Goal: Task Accomplishment & Management: Complete application form

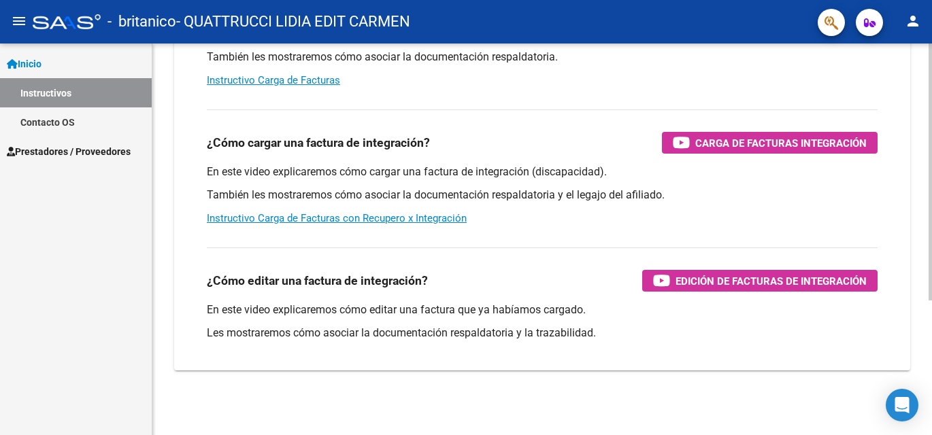
scroll to position [205, 0]
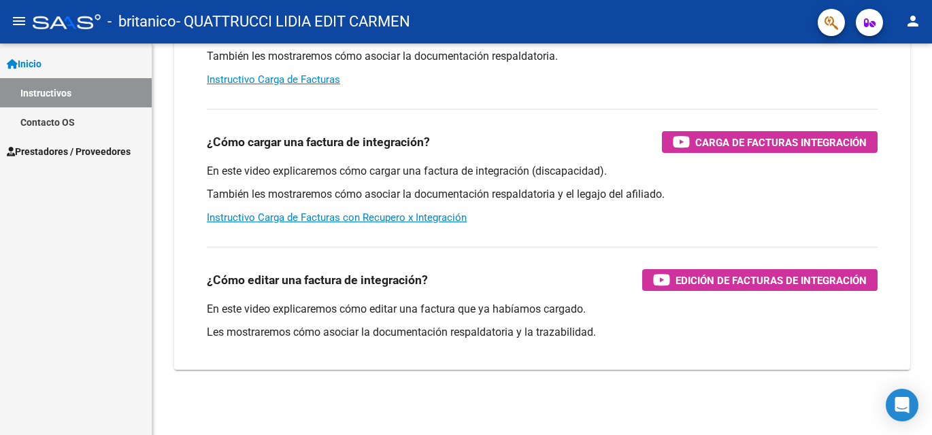
drag, startPoint x: 802, startPoint y: 27, endPoint x: 745, endPoint y: 27, distance: 57.1
click at [745, 27] on div "- britanico - QUATTRUCCI LIDIA EDIT CARMEN" at bounding box center [420, 22] width 774 height 30
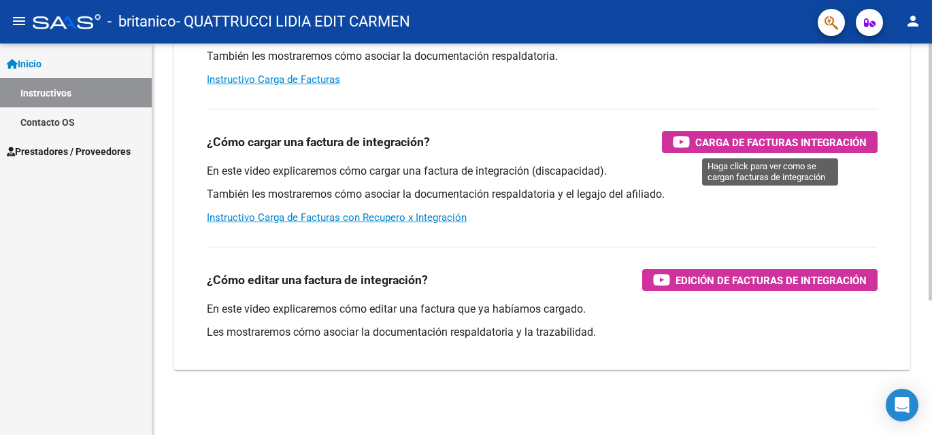
click at [745, 137] on span "Carga de Facturas Integración" at bounding box center [780, 142] width 171 height 17
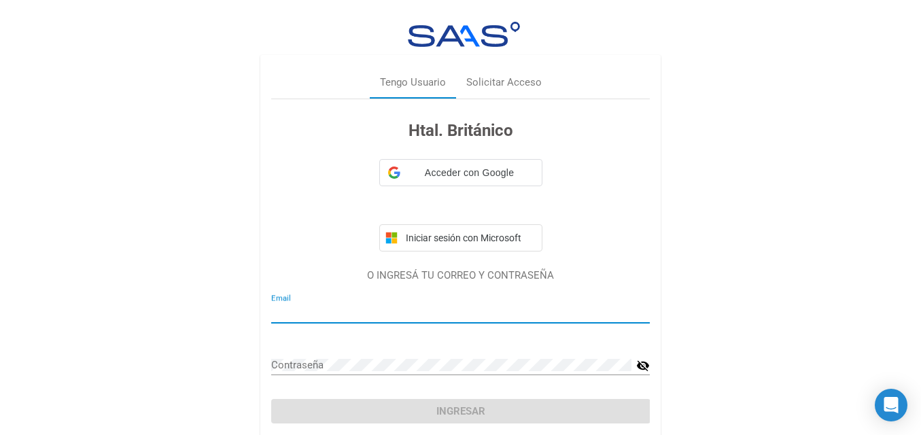
type input "[EMAIL_ADDRESS][DOMAIN_NAME]"
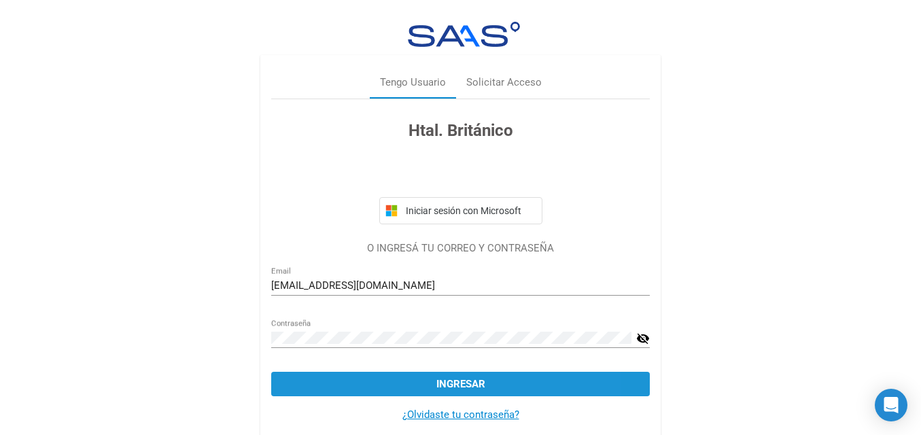
click at [377, 384] on button "Ingresar" at bounding box center [460, 384] width 379 height 24
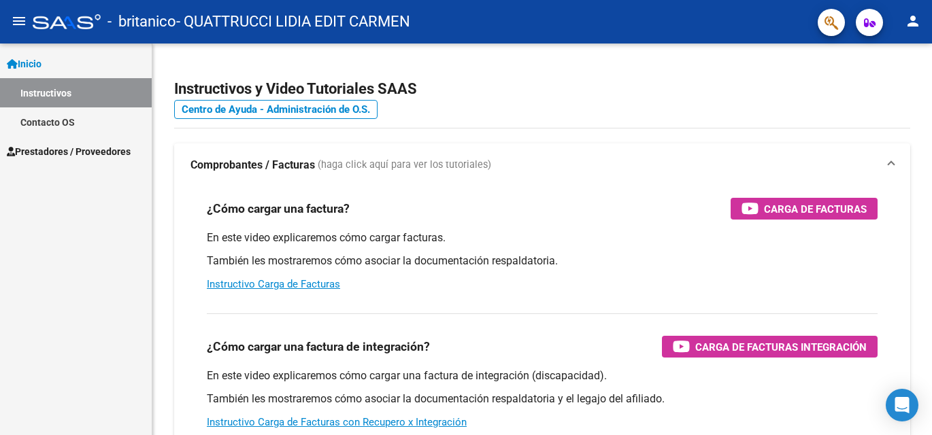
click at [63, 149] on span "Prestadores / Proveedores" at bounding box center [69, 151] width 124 height 15
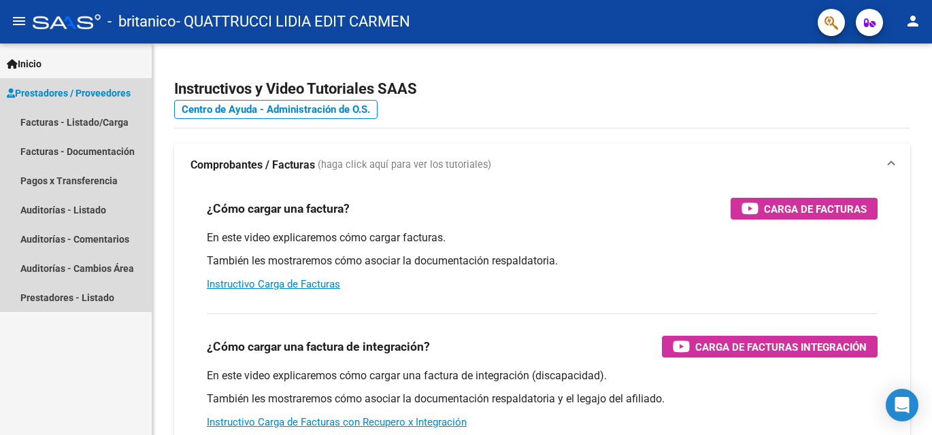
click at [73, 88] on span "Prestadores / Proveedores" at bounding box center [69, 93] width 124 height 15
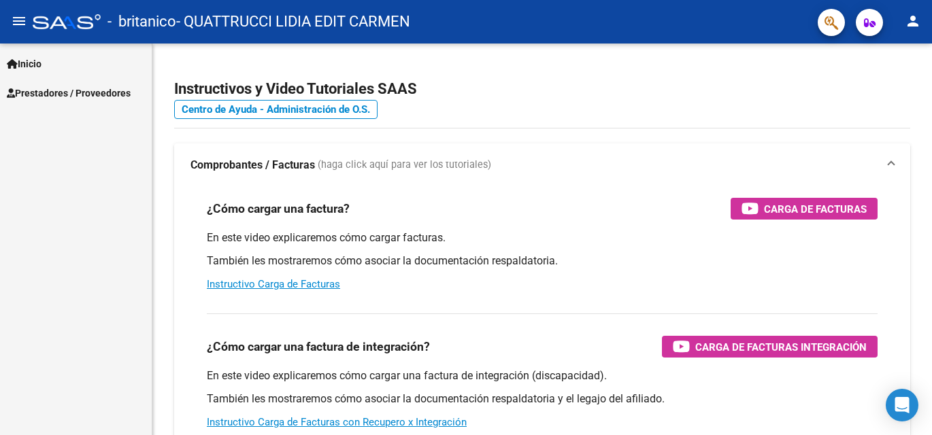
click at [46, 90] on span "Prestadores / Proveedores" at bounding box center [69, 93] width 124 height 15
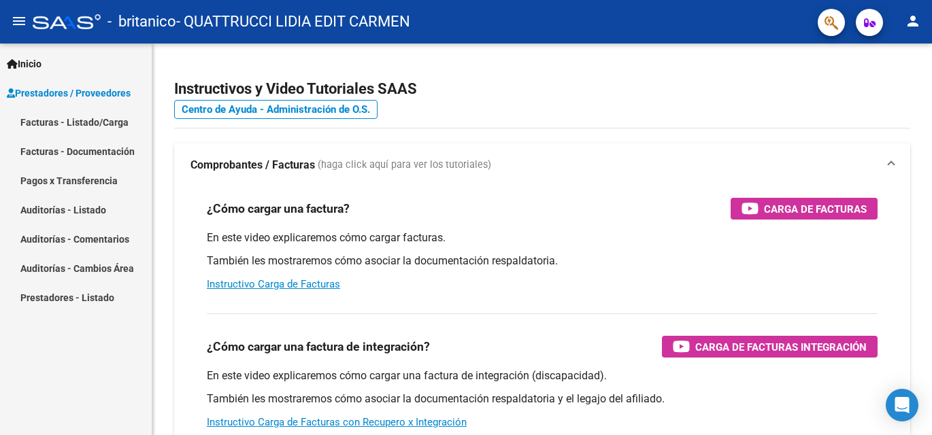
click at [34, 88] on span "Prestadores / Proveedores" at bounding box center [69, 93] width 124 height 15
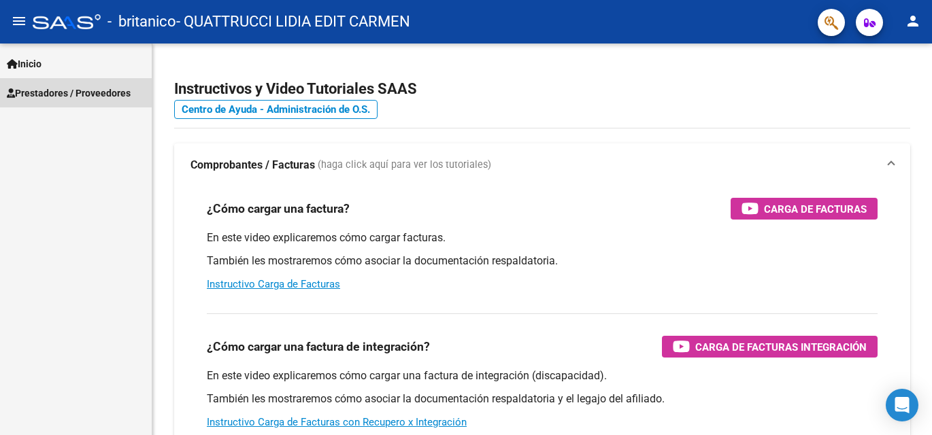
click at [52, 88] on span "Prestadores / Proveedores" at bounding box center [69, 93] width 124 height 15
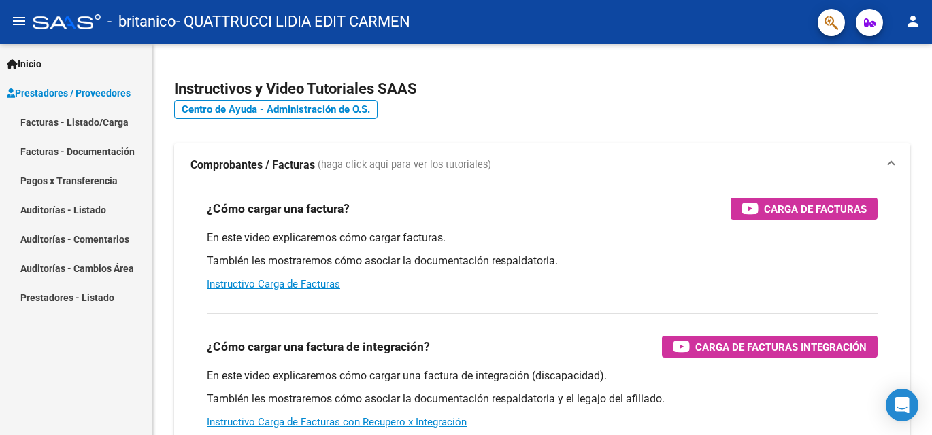
click at [34, 119] on link "Facturas - Listado/Carga" at bounding box center [76, 121] width 152 height 29
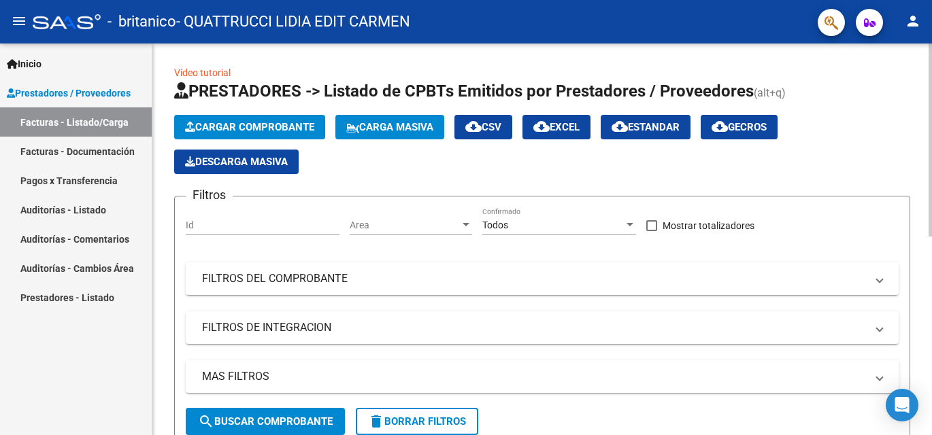
click at [233, 124] on span "Cargar Comprobante" at bounding box center [249, 127] width 129 height 12
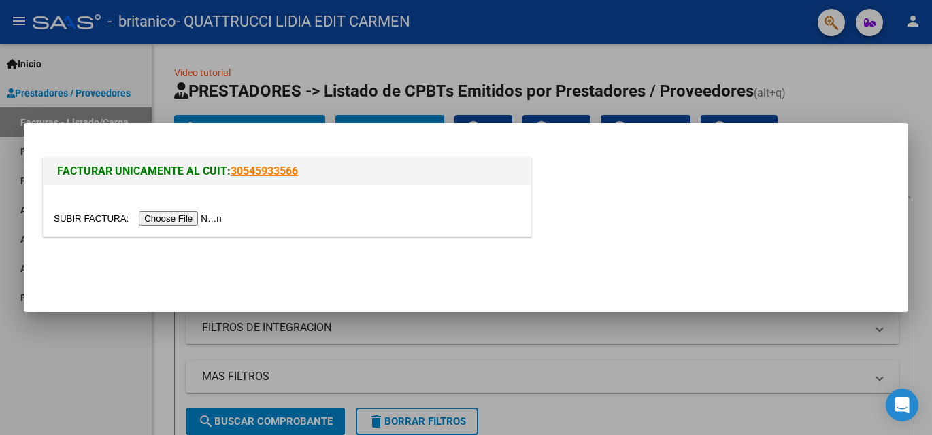
click at [164, 100] on div at bounding box center [466, 217] width 932 height 435
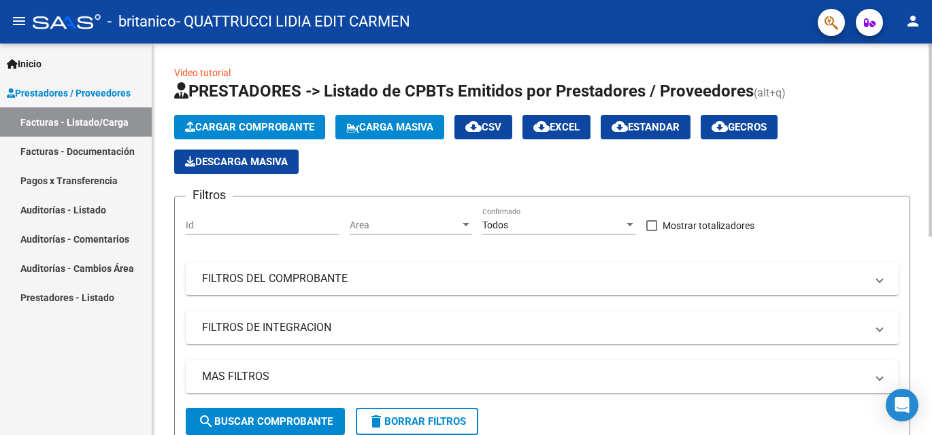
click at [190, 124] on icon "button" at bounding box center [190, 127] width 10 height 10
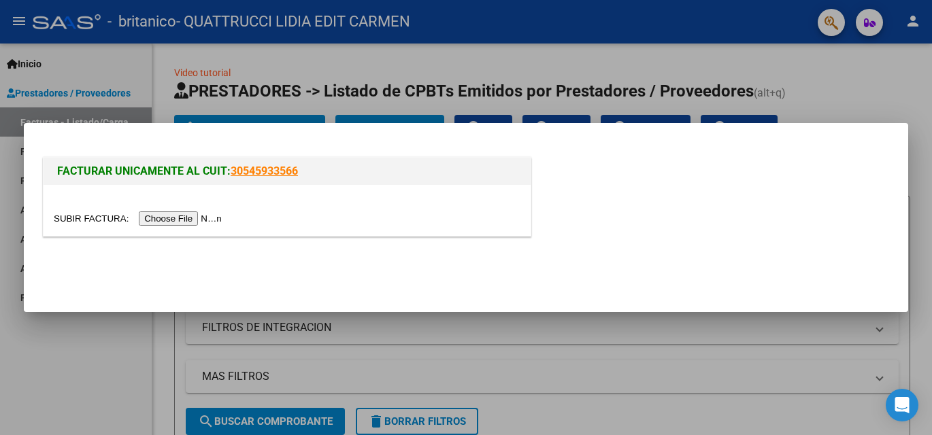
click at [178, 214] on input "file" at bounding box center [140, 218] width 172 height 14
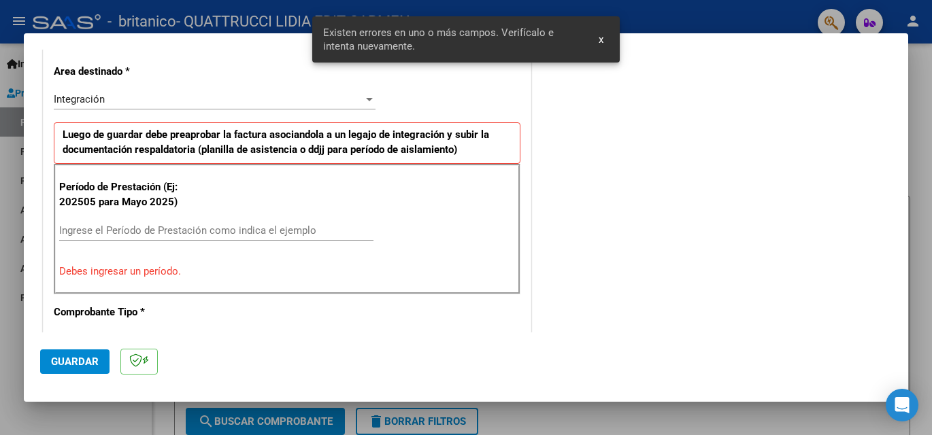
scroll to position [332, 0]
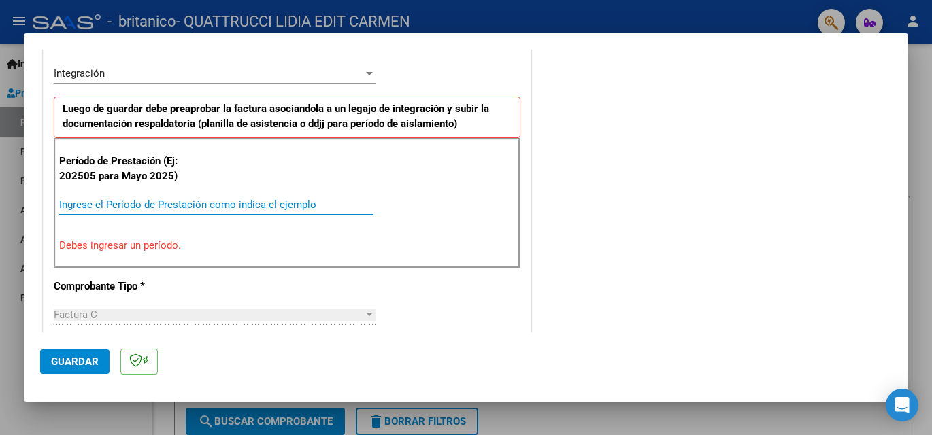
click at [63, 203] on input "Ingrese el Período de Prestación como indica el ejemplo" at bounding box center [216, 205] width 314 height 12
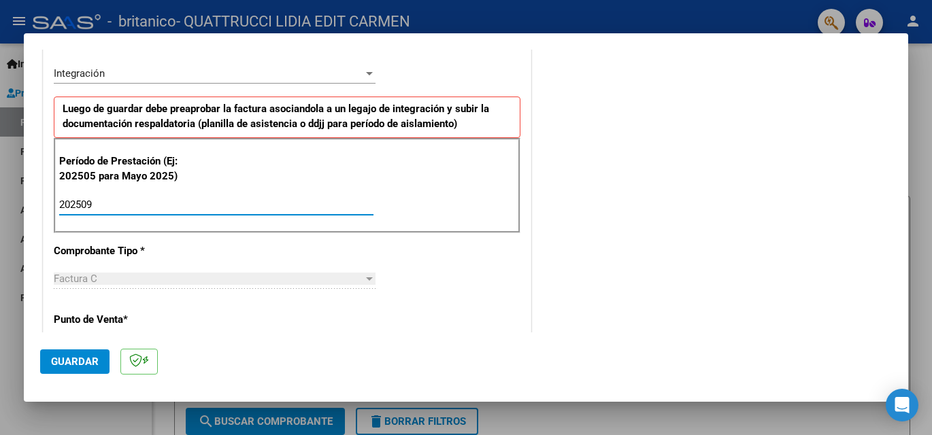
type input "202509"
click at [77, 356] on span "Guardar" at bounding box center [75, 362] width 48 height 12
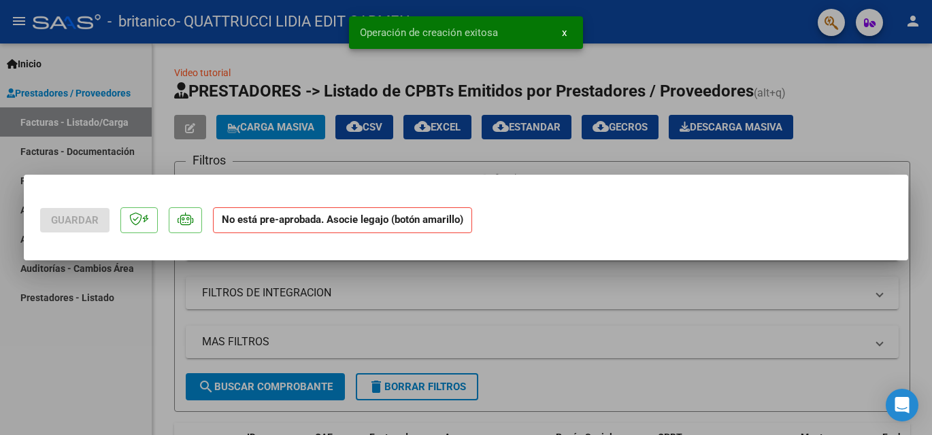
scroll to position [0, 0]
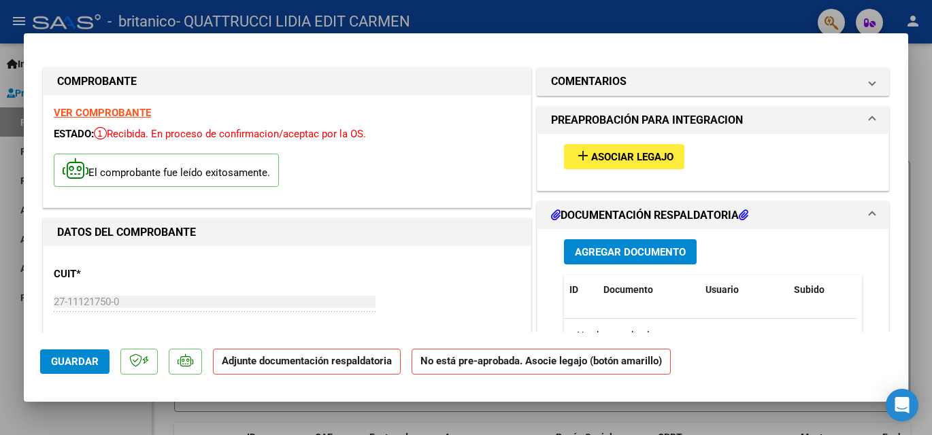
click at [601, 151] on span "Asociar Legajo" at bounding box center [632, 157] width 82 height 12
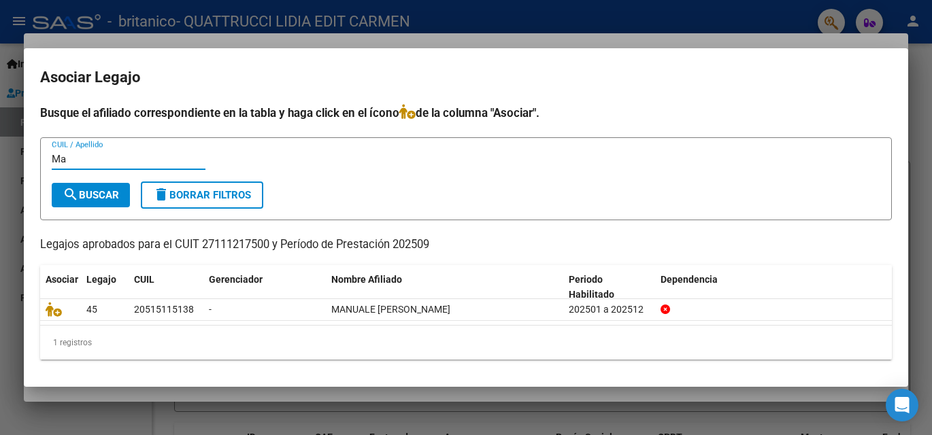
type input "M"
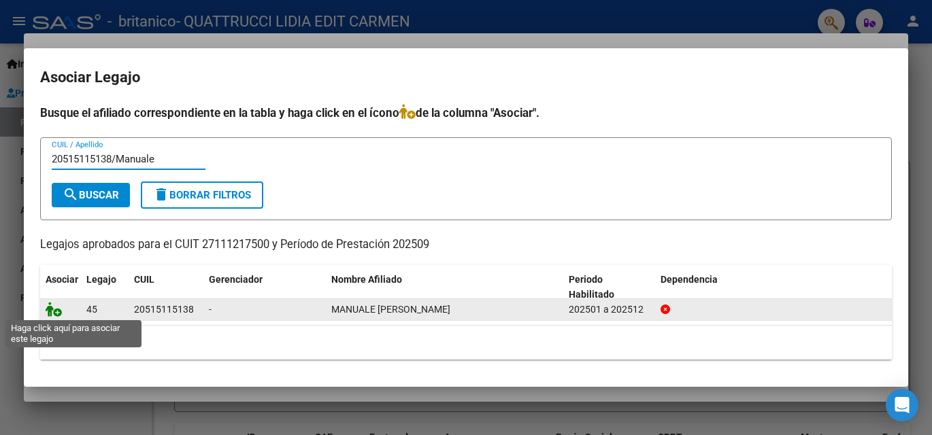
type input "20515115138/Manuale"
click at [54, 305] on icon at bounding box center [54, 309] width 16 height 15
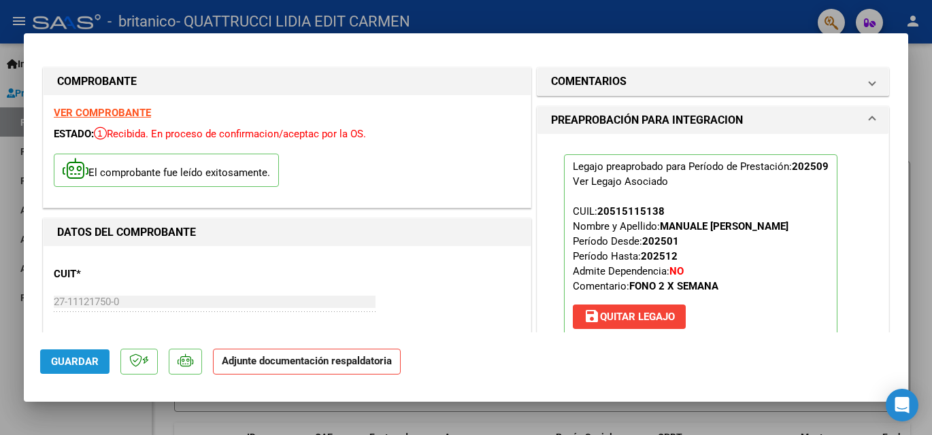
click at [58, 360] on span "Guardar" at bounding box center [75, 362] width 48 height 12
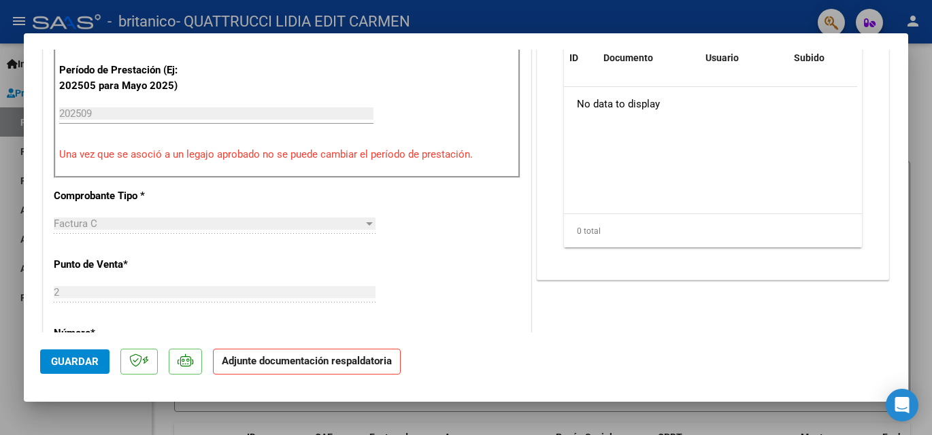
scroll to position [272, 0]
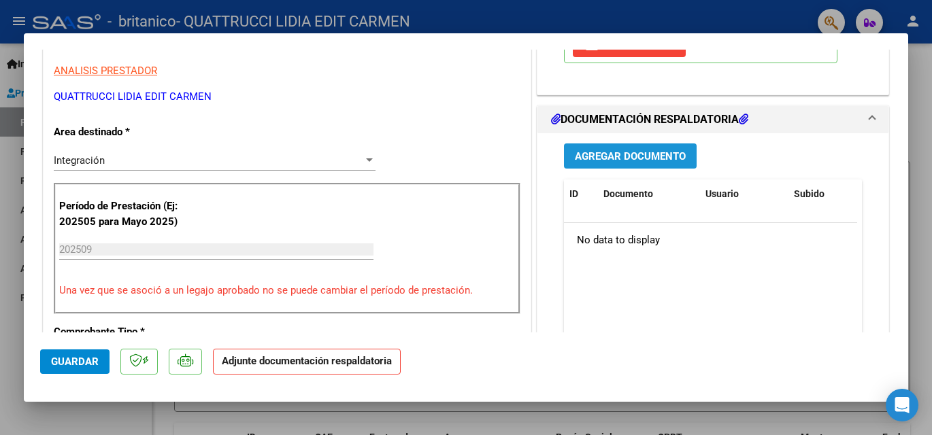
click at [598, 148] on button "Agregar Documento" at bounding box center [630, 155] width 133 height 25
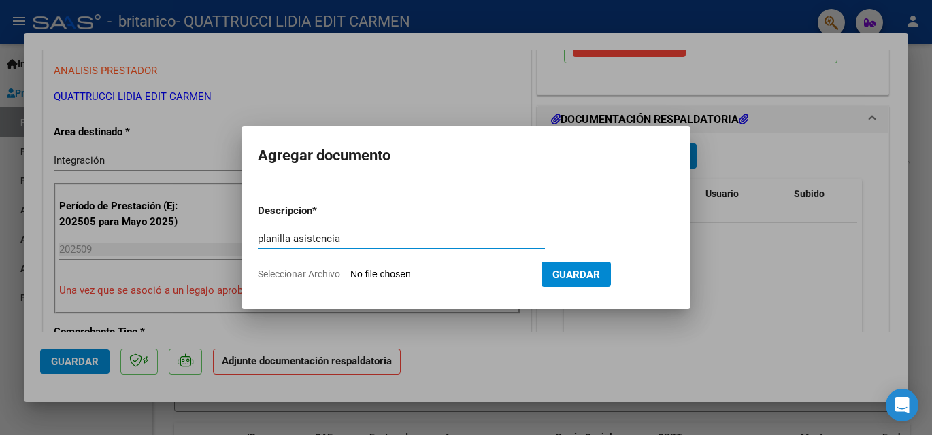
type input "planilla asistencia"
click at [284, 273] on span "Seleccionar Archivo" at bounding box center [299, 274] width 82 height 11
click at [350, 273] on input "Seleccionar Archivo" at bounding box center [440, 275] width 180 height 13
type input "C:\fakepath\Nuevo documento (16).pdf"
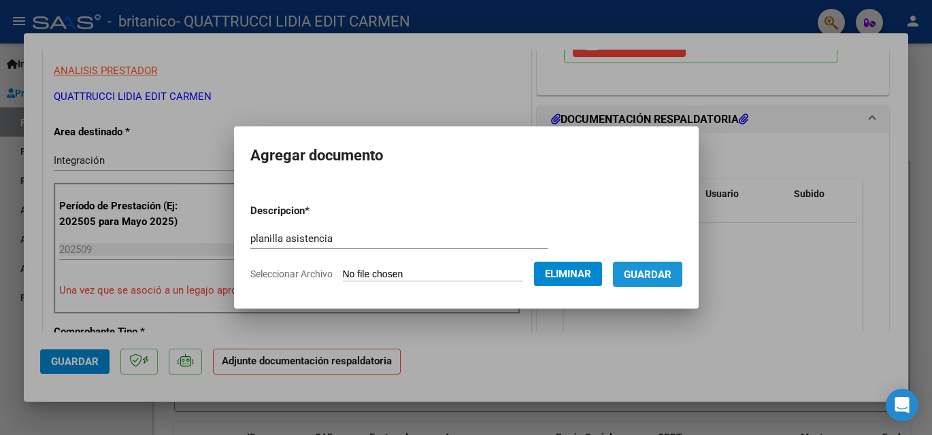
click at [671, 273] on span "Guardar" at bounding box center [648, 275] width 48 height 12
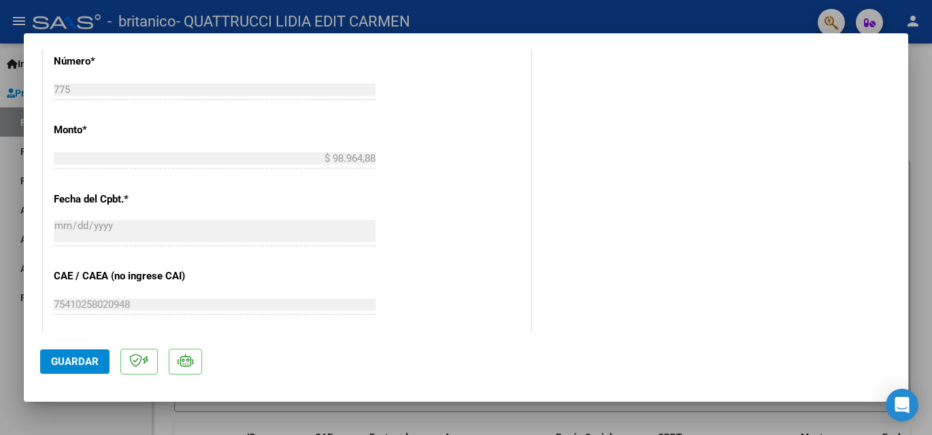
scroll to position [934, 0]
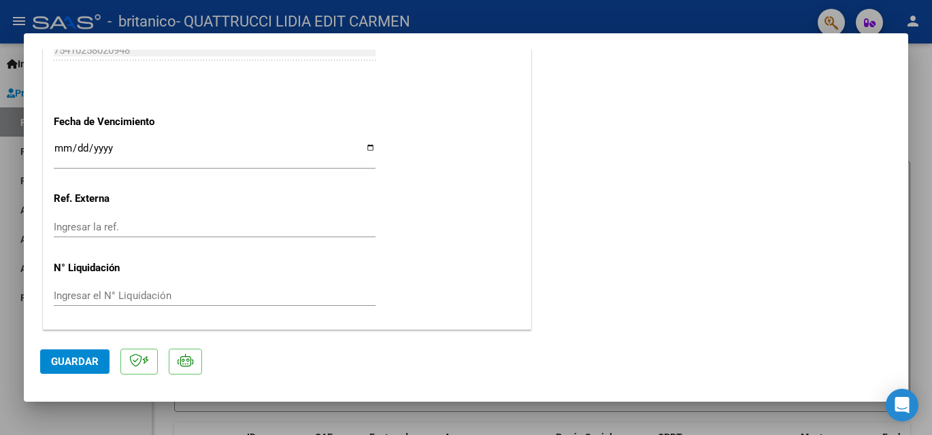
click at [76, 360] on span "Guardar" at bounding box center [75, 362] width 48 height 12
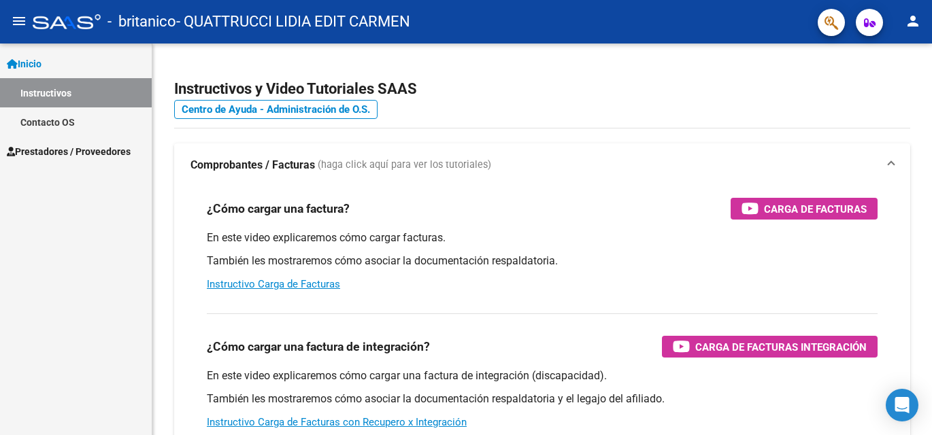
click at [49, 150] on span "Prestadores / Proveedores" at bounding box center [69, 151] width 124 height 15
click at [13, 149] on icon at bounding box center [11, 152] width 8 height 10
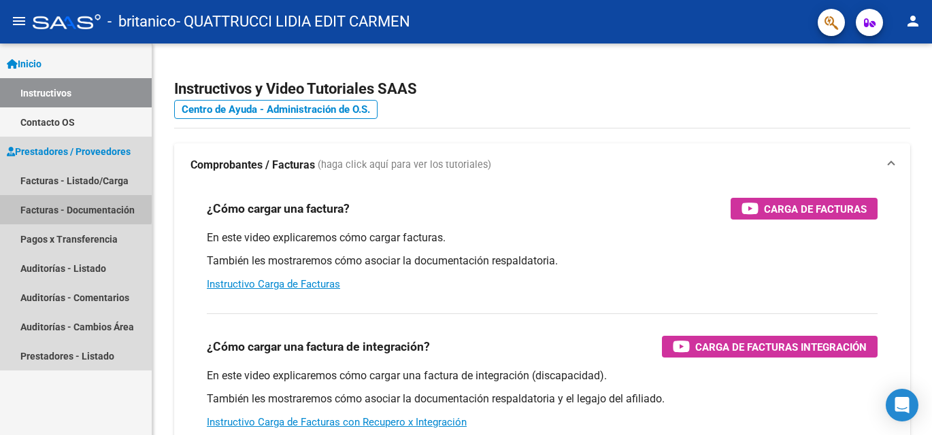
click at [33, 205] on link "Facturas - Documentación" at bounding box center [76, 209] width 152 height 29
